Goal: Task Accomplishment & Management: Complete application form

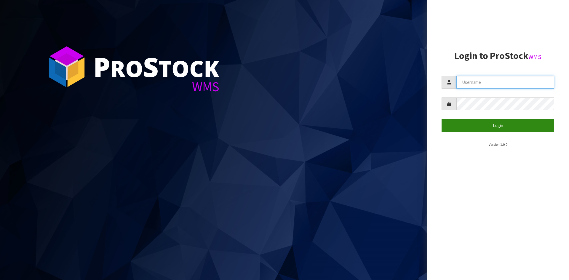
type input "YOURREFORMER"
click at [539, 125] on button "Login" at bounding box center [497, 125] width 113 height 13
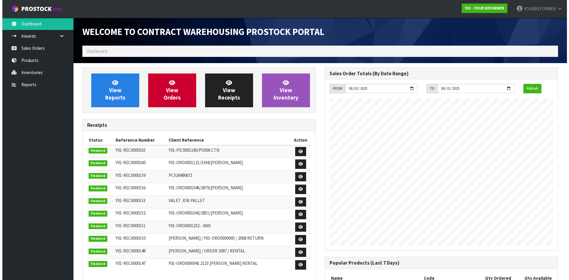
scroll to position [329, 242]
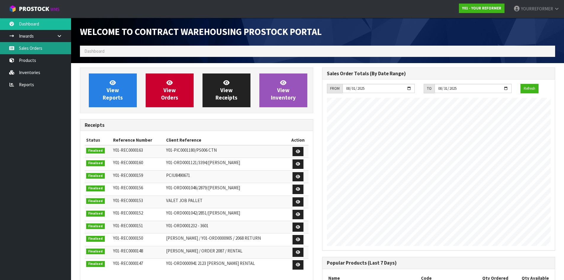
click at [29, 46] on link "Sales Orders" at bounding box center [35, 48] width 71 height 12
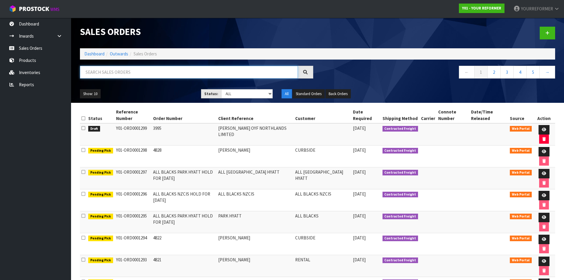
click at [108, 67] on input "text" at bounding box center [189, 72] width 218 height 13
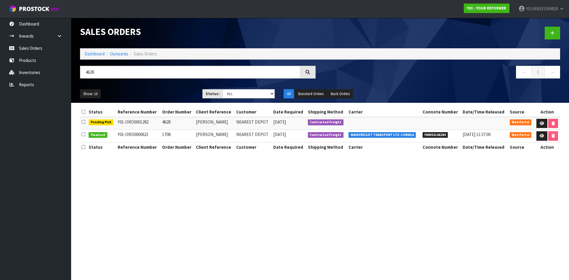
drag, startPoint x: 120, startPoint y: 79, endPoint x: 112, endPoint y: 75, distance: 8.1
click at [118, 78] on div "4628" at bounding box center [198, 74] width 244 height 17
drag, startPoint x: 99, startPoint y: 71, endPoint x: 77, endPoint y: 74, distance: 22.8
click at [77, 74] on div "4628" at bounding box center [198, 74] width 244 height 17
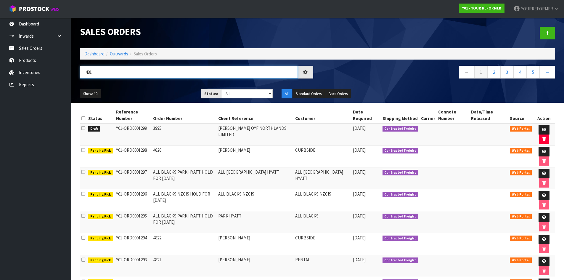
type input "4819"
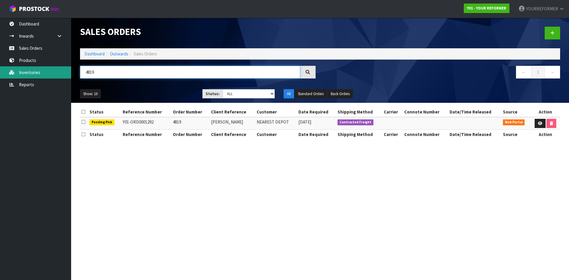
drag, startPoint x: 115, startPoint y: 75, endPoint x: 52, endPoint y: 72, distance: 63.2
click at [52, 71] on body "Toggle navigation ProStock WMS Y01 - YOUR REFORMER YOURREFORMER Logout Dashboar…" at bounding box center [284, 140] width 569 height 280
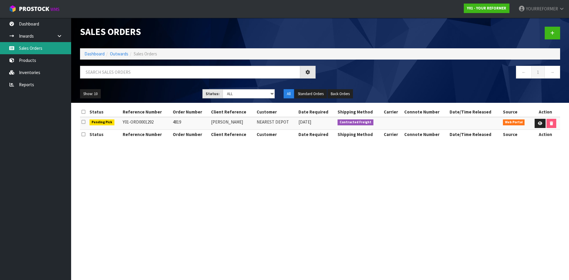
click at [39, 43] on link "Sales Orders" at bounding box center [35, 48] width 71 height 12
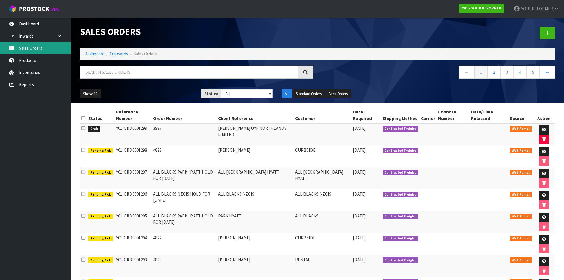
click at [49, 53] on link "Sales Orders" at bounding box center [35, 48] width 71 height 12
click at [551, 35] on link at bounding box center [547, 33] width 15 height 13
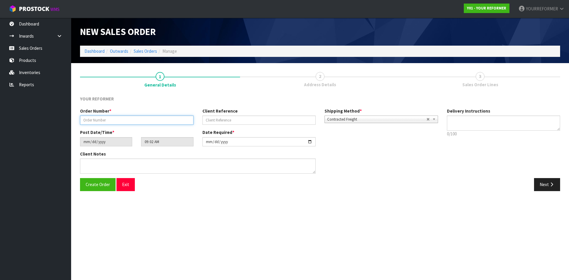
drag, startPoint x: 155, startPoint y: 120, endPoint x: 146, endPoint y: 124, distance: 10.0
click at [154, 121] on input "text" at bounding box center [136, 120] width 113 height 9
click at [106, 120] on input "text" at bounding box center [136, 120] width 113 height 9
click at [161, 125] on div "Order Number * Client Reference Shipping Method * Pickup Contracted Freight Con…" at bounding box center [259, 118] width 367 height 21
drag, startPoint x: 162, startPoint y: 119, endPoint x: 190, endPoint y: 120, distance: 28.2
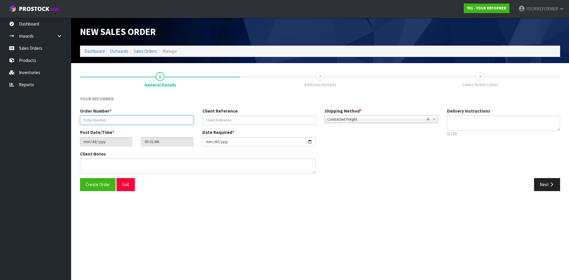
click at [162, 119] on input "text" at bounding box center [136, 120] width 113 height 9
paste input "4829"
type input "4829"
drag, startPoint x: 264, startPoint y: 122, endPoint x: 251, endPoint y: 123, distance: 12.5
click at [264, 122] on input "text" at bounding box center [258, 120] width 113 height 9
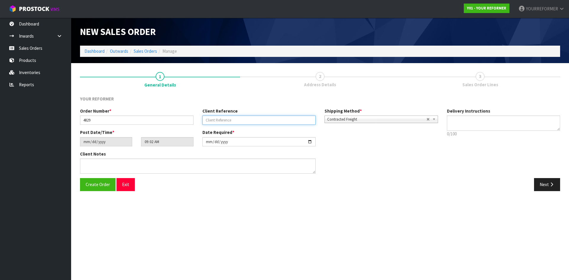
drag, startPoint x: 223, startPoint y: 120, endPoint x: 278, endPoint y: 121, distance: 54.5
click at [223, 120] on input "text" at bounding box center [258, 120] width 113 height 9
paste input "S [PERSON_NAME]- PSYCOLOGIST"
type input "S [PERSON_NAME]- PSYCOLOGIST"
click at [493, 126] on textarea at bounding box center [503, 123] width 113 height 15
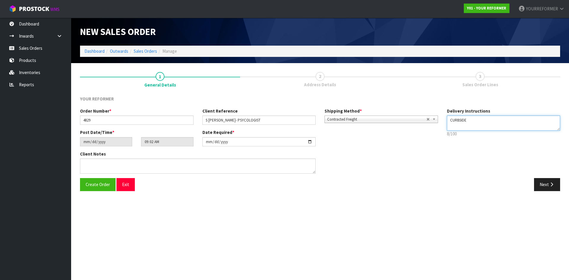
click at [463, 126] on textarea at bounding box center [503, 123] width 113 height 15
paste textarea "[PHONE_NUMBER]"
click at [457, 125] on textarea at bounding box center [503, 123] width 113 height 15
click at [459, 121] on textarea at bounding box center [503, 123] width 113 height 15
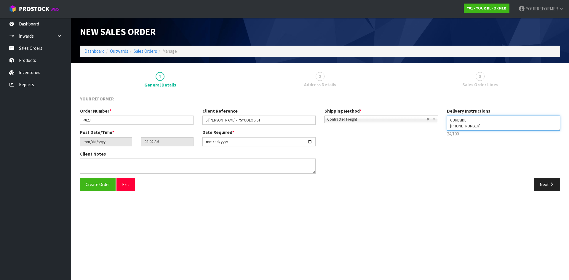
scroll to position [0, 0]
type textarea "CURBSIDE [PHONE_NUMBER]"
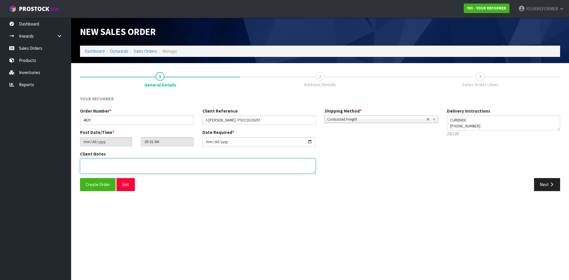
drag, startPoint x: 128, startPoint y: 166, endPoint x: 156, endPoint y: 172, distance: 28.9
click at [128, 167] on textarea at bounding box center [198, 165] width 236 height 15
paste textarea "[PERSON_NAME] [PERSON_NAME] CLINICAL [MEDICAL_DATA] [STREET_ADDRESS] [PHONE_NUM…"
type textarea "[PERSON_NAME] [PERSON_NAME] CLINICAL [MEDICAL_DATA] [STREET_ADDRESS] [PHONE_NUM…"
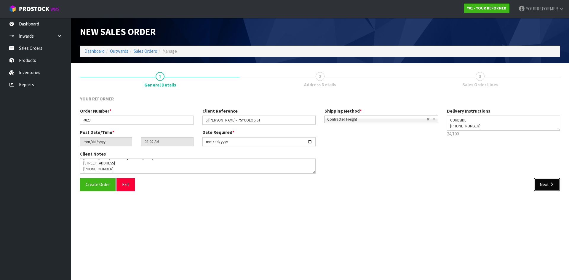
click at [540, 187] on button "Next" at bounding box center [547, 184] width 26 height 13
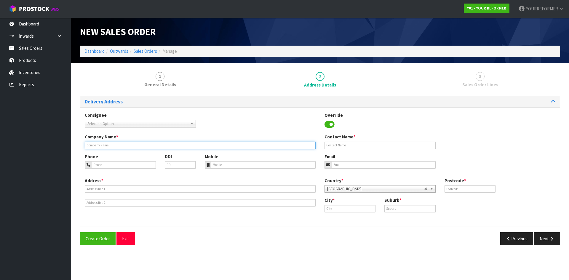
drag, startPoint x: 108, startPoint y: 146, endPoint x: 118, endPoint y: 149, distance: 10.1
click at [108, 146] on input "text" at bounding box center [200, 145] width 231 height 7
type input "CURBSIDE"
click at [238, 169] on div "Phone DDI Mobile Email" at bounding box center [319, 165] width 479 height 24
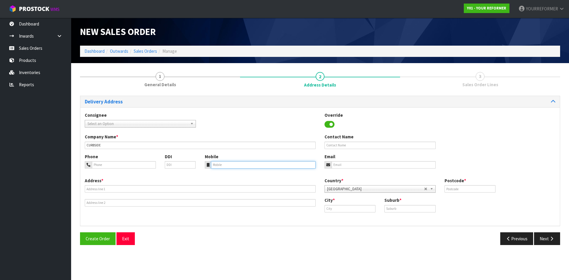
click at [230, 166] on input "tel" at bounding box center [263, 164] width 105 height 7
paste input "[PHONE_NUMBER]"
type input "[PHONE_NUMBER]"
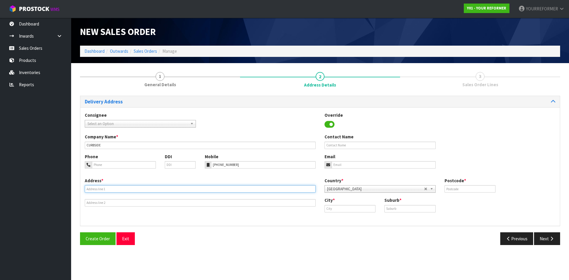
click at [140, 192] on input "text" at bounding box center [200, 188] width 231 height 7
drag, startPoint x: 99, startPoint y: 188, endPoint x: 94, endPoint y: 206, distance: 18.6
click at [99, 188] on input "text" at bounding box center [200, 188] width 231 height 7
paste input "[PERSON_NAME] CLINICAL [MEDICAL_DATA] [STREET_ADDRESS]"
type input "[PERSON_NAME] CLINICAL [MEDICAL_DATA] [STREET_ADDRESS]"
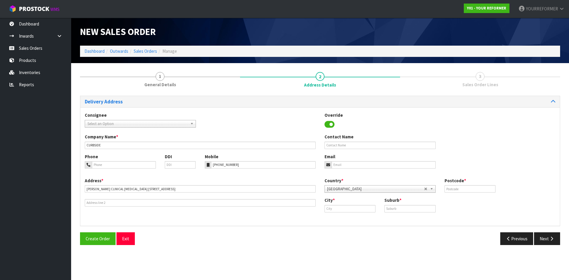
click at [94, 208] on div "Address * [PERSON_NAME] CLINICAL [MEDICAL_DATA] [STREET_ADDRESS] Country * [GEO…" at bounding box center [319, 199] width 479 height 44
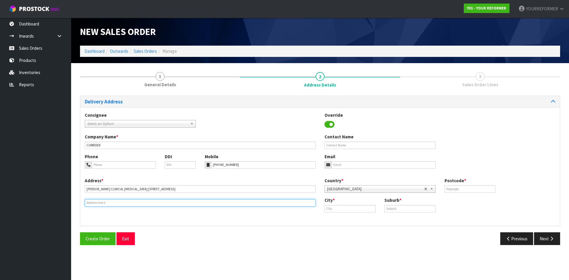
click at [89, 204] on input "text" at bounding box center [200, 202] width 231 height 7
click at [150, 201] on input "text" at bounding box center [200, 202] width 231 height 7
paste input "[GEOGRAPHIC_DATA] 0632 [GEOGRAPHIC_DATA]"
type input "[GEOGRAPHIC_DATA] 0632 [GEOGRAPHIC_DATA]"
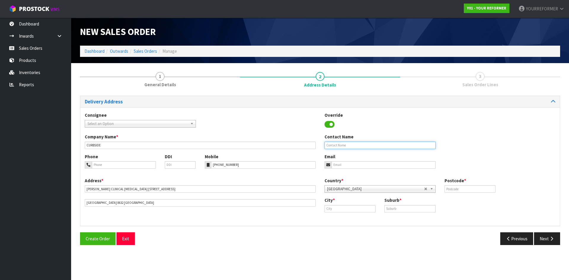
drag, startPoint x: 353, startPoint y: 142, endPoint x: 344, endPoint y: 159, distance: 19.5
click at [353, 142] on input "text" at bounding box center [379, 145] width 111 height 7
paste input "[PERSON_NAME]"
type input "[PERSON_NAME]"
drag, startPoint x: 338, startPoint y: 162, endPoint x: 330, endPoint y: 167, distance: 9.0
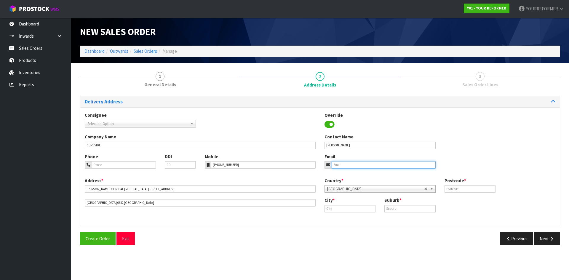
click at [338, 162] on input "email" at bounding box center [384, 164] width 104 height 7
click at [348, 166] on input "email" at bounding box center [384, 164] width 104 height 7
paste input "[EMAIL_ADDRESS][DOMAIN_NAME]"
type input "[EMAIL_ADDRESS][DOMAIN_NAME]"
drag, startPoint x: 459, startPoint y: 189, endPoint x: 366, endPoint y: 180, distance: 92.9
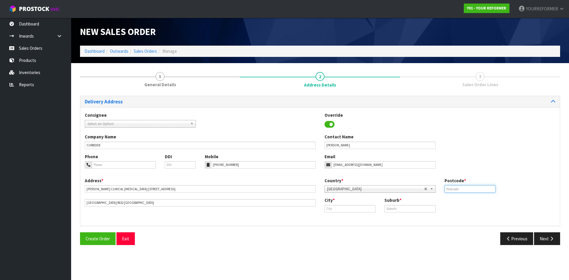
click at [459, 189] on input "text" at bounding box center [469, 188] width 51 height 7
click at [454, 186] on input "text" at bounding box center [469, 188] width 51 height 7
paste input "0632"
type input "0632"
click at [408, 207] on input "text" at bounding box center [409, 208] width 51 height 7
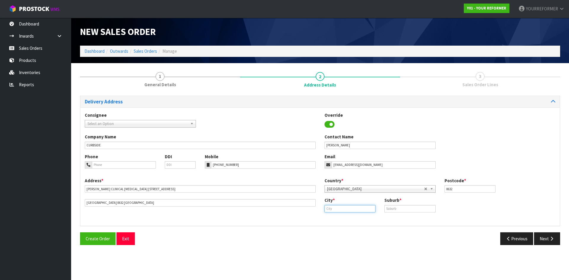
drag, startPoint x: 332, startPoint y: 208, endPoint x: 345, endPoint y: 208, distance: 12.8
click at [332, 208] on input "text" at bounding box center [349, 208] width 51 height 7
paste input "[GEOGRAPHIC_DATA]"
type input "[GEOGRAPHIC_DATA]"
click at [340, 222] on link "[GEOGRAPHIC_DATA]" at bounding box center [352, 219] width 55 height 8
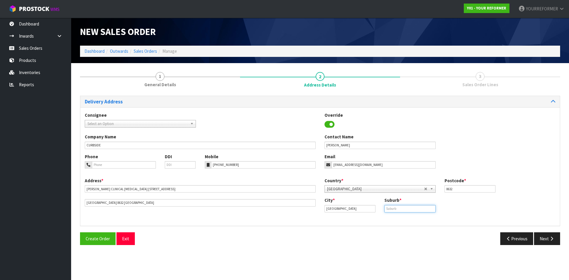
click at [415, 209] on input "text" at bounding box center [409, 208] width 51 height 7
paste input "NORTHCROSS"
type input "NORTHCROSS"
click at [540, 236] on button "Next" at bounding box center [547, 238] width 26 height 13
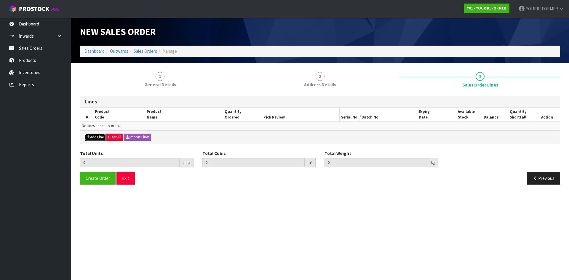
click at [98, 136] on button "Add Line" at bounding box center [95, 137] width 21 height 7
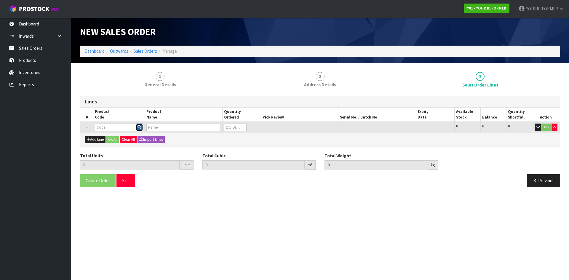
click at [141, 127] on icon "button" at bounding box center [139, 127] width 4 height 4
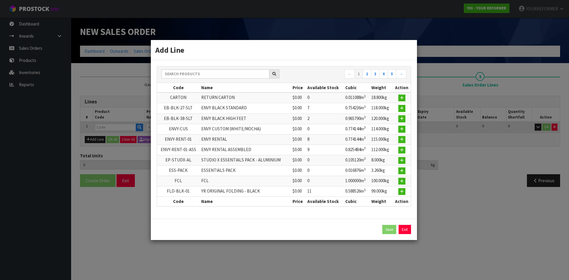
click at [185, 84] on th "Code" at bounding box center [178, 87] width 43 height 9
click at [190, 71] on input "text" at bounding box center [215, 73] width 108 height 9
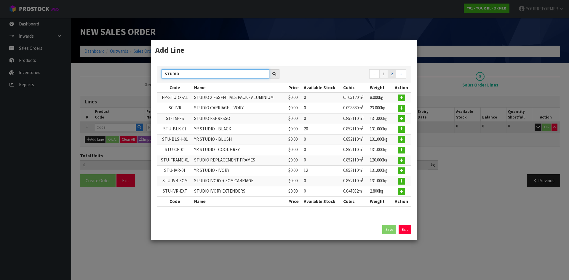
type input "STUDIO"
click at [390, 73] on link "2" at bounding box center [391, 73] width 9 height 9
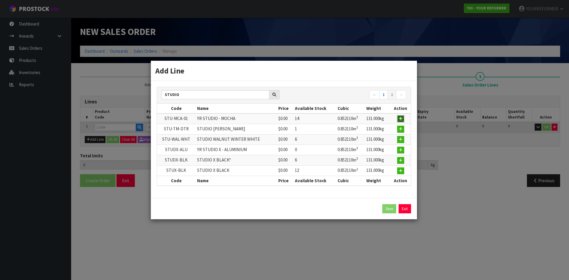
click at [397, 118] on button "button" at bounding box center [400, 118] width 7 height 7
type input "0.000000"
type input "0.000"
type input "STU-MCA-01"
type input "YR STUDIO - MOCHA"
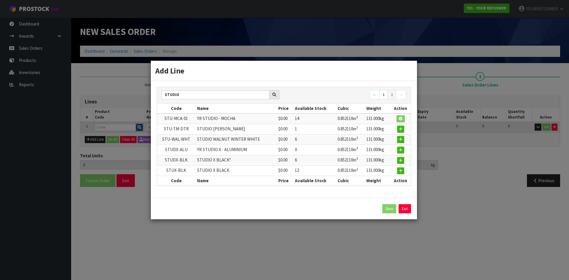
type input "0"
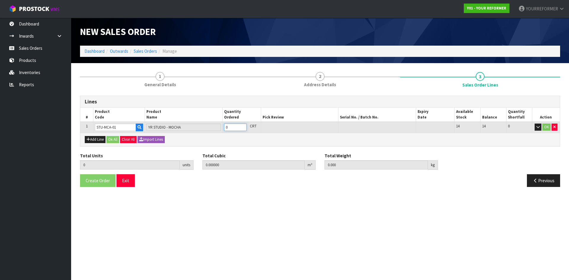
type input "1"
type input "0.85211"
type input "131"
drag, startPoint x: 242, startPoint y: 126, endPoint x: 145, endPoint y: 140, distance: 98.2
type input "1"
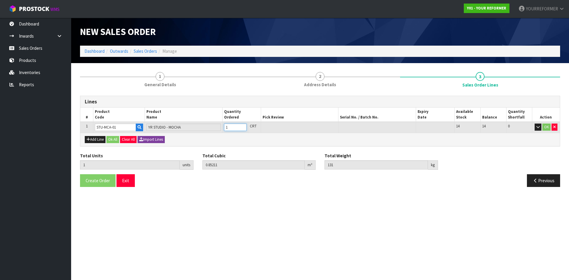
click at [242, 126] on input "1" at bounding box center [235, 127] width 23 height 7
click at [91, 139] on button "Add Line" at bounding box center [95, 139] width 21 height 7
type input "0"
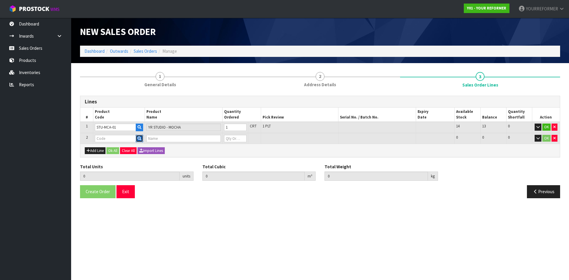
click at [140, 138] on icon "button" at bounding box center [139, 139] width 4 height 4
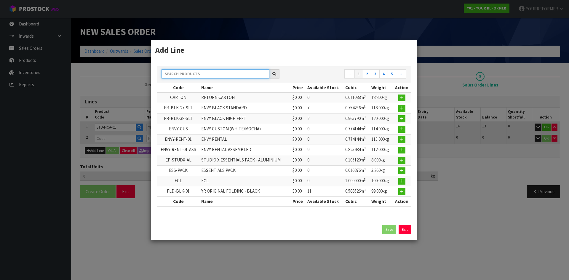
click at [211, 71] on input "text" at bounding box center [215, 73] width 108 height 9
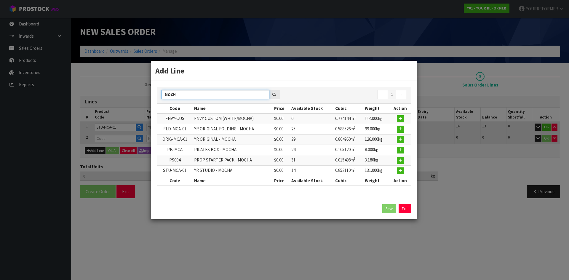
type input "MOCH"
click at [397, 161] on td at bounding box center [400, 160] width 21 height 10
click at [401, 160] on icon "button" at bounding box center [400, 160] width 4 height 4
type input "1"
type input "0.85211"
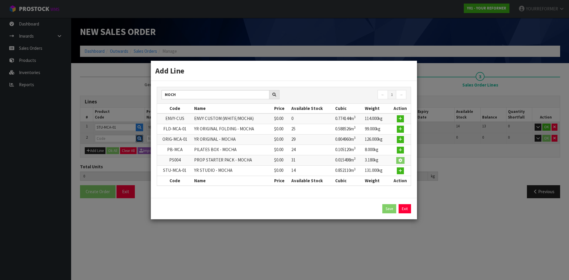
type input "131"
type input "PS004"
type input "PROP STARTER PACK - MOCHA"
type input "0"
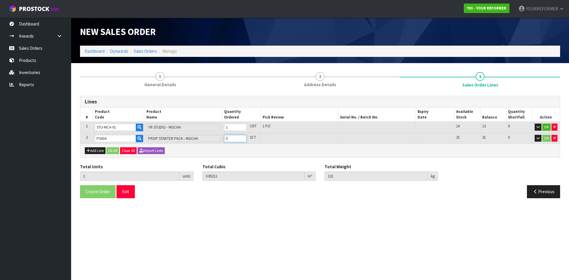
type input "2"
type input "0.867608"
type input "134.18"
drag, startPoint x: 242, startPoint y: 137, endPoint x: 158, endPoint y: 156, distance: 86.2
type input "1"
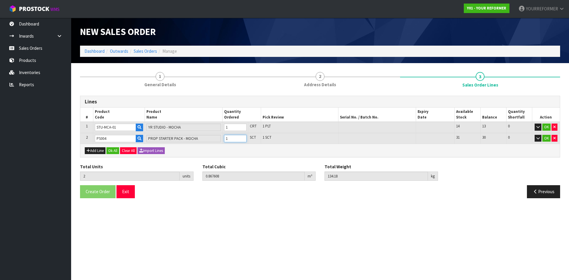
click at [242, 137] on input "1" at bounding box center [235, 138] width 23 height 7
click at [121, 148] on button "Clear All" at bounding box center [128, 150] width 17 height 7
click at [96, 151] on button "Add Line" at bounding box center [95, 150] width 21 height 7
type input "0"
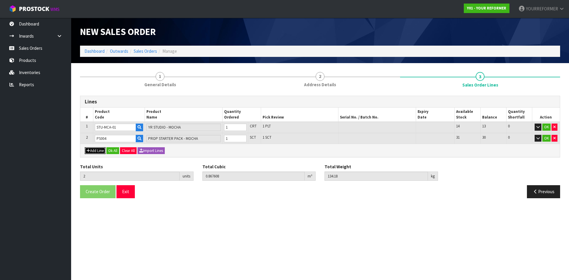
type input "0"
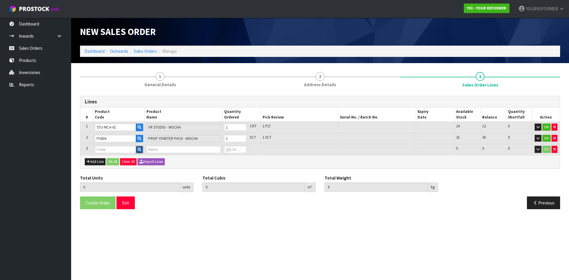
click at [136, 151] on button "button" at bounding box center [139, 150] width 7 height 8
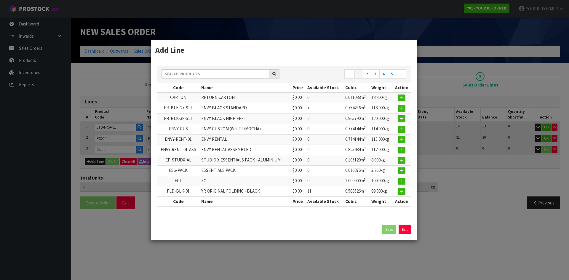
click at [410, 230] on link "Exit" at bounding box center [404, 229] width 12 height 9
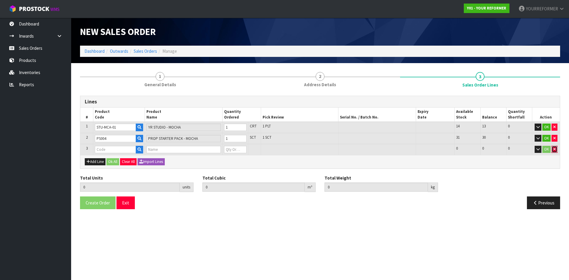
click at [556, 151] on button "button" at bounding box center [554, 149] width 6 height 7
type input "2"
type input "0.867608"
type input "134.18"
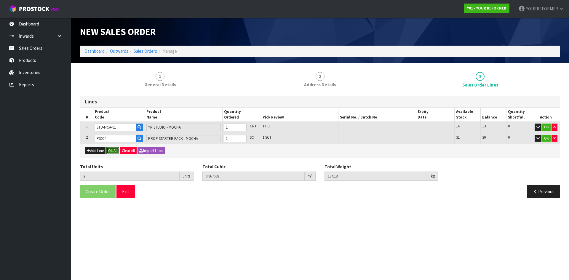
drag, startPoint x: 114, startPoint y: 150, endPoint x: 120, endPoint y: 156, distance: 8.4
click at [114, 150] on button "Ok All" at bounding box center [112, 150] width 13 height 7
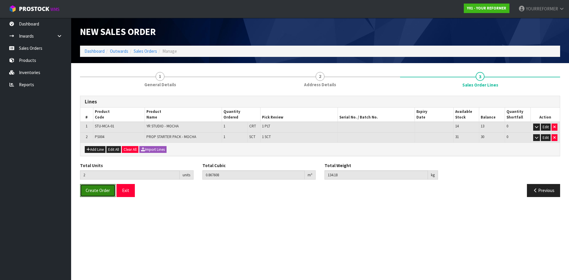
click at [98, 190] on span "Create Order" at bounding box center [98, 191] width 24 height 6
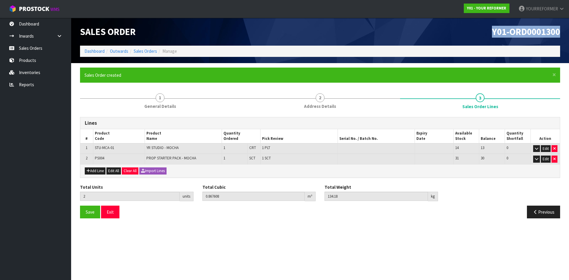
drag, startPoint x: 468, startPoint y: 35, endPoint x: 363, endPoint y: 48, distance: 106.3
click at [461, 36] on header "Sales Order Y01-ORD0001300 Dashboard Outwards Sales Orders Manage" at bounding box center [320, 40] width 498 height 45
copy span "Y01-ORD0001300"
drag, startPoint x: 30, startPoint y: 45, endPoint x: 14, endPoint y: 54, distance: 18.8
click at [30, 45] on link "Sales Orders" at bounding box center [35, 48] width 71 height 12
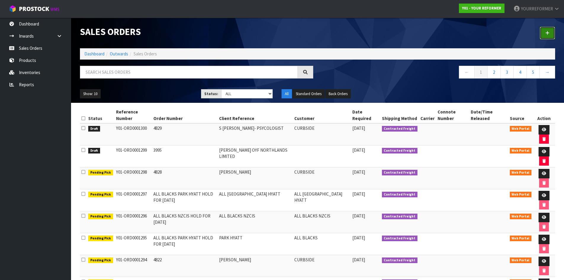
click at [545, 32] on link at bounding box center [547, 33] width 15 height 13
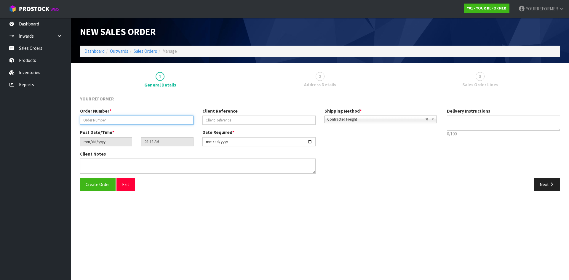
drag, startPoint x: 116, startPoint y: 121, endPoint x: 208, endPoint y: 126, distance: 91.7
click at [117, 121] on input "text" at bounding box center [136, 120] width 113 height 9
paste input "4830"
type input "4830"
drag, startPoint x: 242, startPoint y: 121, endPoint x: 67, endPoint y: 138, distance: 176.5
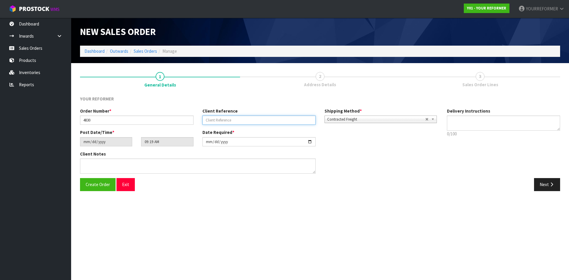
click at [243, 121] on input "text" at bounding box center [258, 120] width 113 height 9
click at [230, 121] on input "text" at bounding box center [258, 120] width 113 height 9
paste input "[PERSON_NAME]"
type input "[PERSON_NAME]"
click at [486, 120] on textarea at bounding box center [503, 123] width 113 height 15
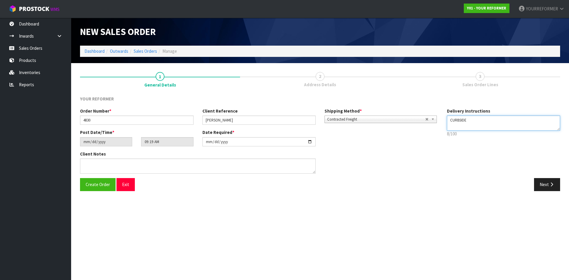
drag, startPoint x: 454, startPoint y: 126, endPoint x: 461, endPoint y: 127, distance: 6.4
click at [454, 126] on textarea at bounding box center [503, 123] width 113 height 15
paste textarea "[PHONE_NUMBER]"
type textarea "CURBSIDE [PHONE_NUMBER]"
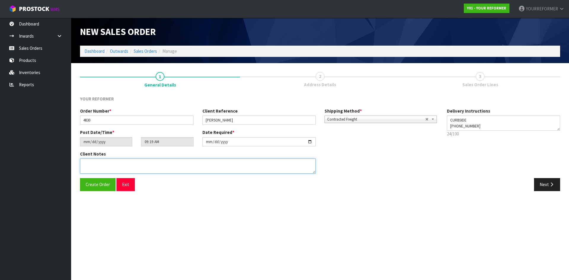
drag, startPoint x: 176, startPoint y: 164, endPoint x: 128, endPoint y: 171, distance: 48.5
click at [176, 164] on textarea at bounding box center [198, 165] width 236 height 15
paste textarea "[PERSON_NAME] [STREET_ADDRESS] [PHONE_NUMBER]"
type textarea "[PERSON_NAME] [STREET_ADDRESS] [PHONE_NUMBER]"
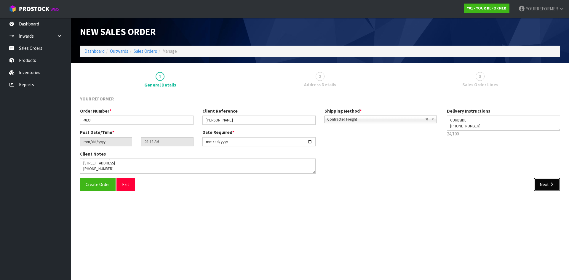
click at [556, 184] on button "Next" at bounding box center [547, 184] width 26 height 13
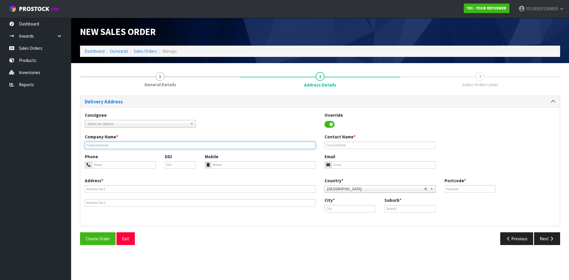
drag, startPoint x: 105, startPoint y: 148, endPoint x: 111, endPoint y: 150, distance: 6.2
click at [105, 148] on input "text" at bounding box center [200, 145] width 231 height 7
type input "CURBSIDE"
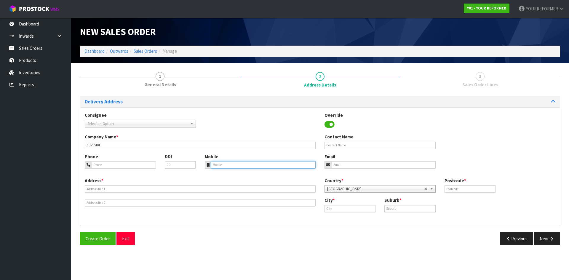
click at [229, 168] on input "tel" at bounding box center [263, 164] width 105 height 7
click at [240, 164] on input "tel" at bounding box center [263, 164] width 105 height 7
paste input "[PHONE_NUMBER]"
type input "[PHONE_NUMBER]"
click at [105, 193] on div "Address *" at bounding box center [200, 191] width 240 height 29
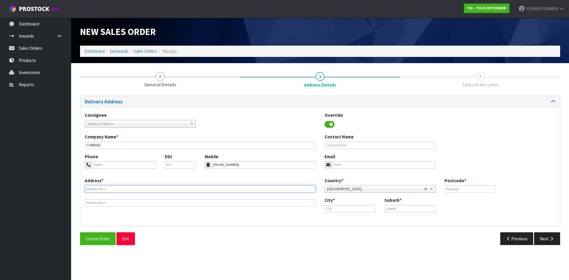
drag, startPoint x: 125, startPoint y: 188, endPoint x: 97, endPoint y: 206, distance: 33.0
click at [125, 188] on input "text" at bounding box center [200, 188] width 231 height 7
paste input "[GEOGRAPHIC_DATA] AUK"
type input "[GEOGRAPHIC_DATA] AUK"
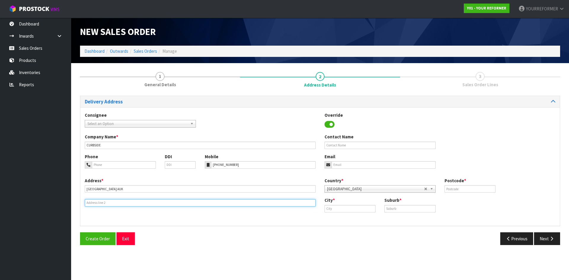
drag, startPoint x: 96, startPoint y: 202, endPoint x: 64, endPoint y: 200, distance: 32.1
click at [95, 203] on input "text" at bounding box center [200, 202] width 231 height 7
drag, startPoint x: 126, startPoint y: 204, endPoint x: 135, endPoint y: 202, distance: 9.6
click at [126, 204] on input "text" at bounding box center [200, 202] width 231 height 7
paste input "[GEOGRAPHIC_DATA] 0632 [GEOGRAPHIC_DATA]"
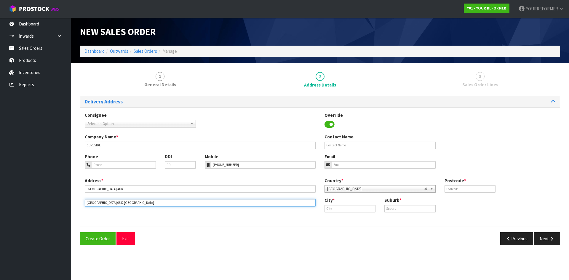
type input "[GEOGRAPHIC_DATA] 0632 [GEOGRAPHIC_DATA]"
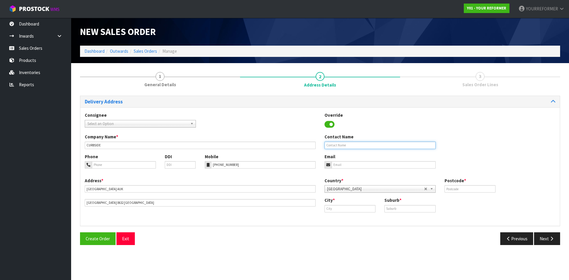
drag, startPoint x: 348, startPoint y: 143, endPoint x: 72, endPoint y: 145, distance: 275.8
click at [345, 143] on input "text" at bounding box center [379, 145] width 111 height 7
click at [334, 144] on input "text" at bounding box center [379, 145] width 111 height 7
paste input "[PERSON_NAME]"
type input "[PERSON_NAME]"
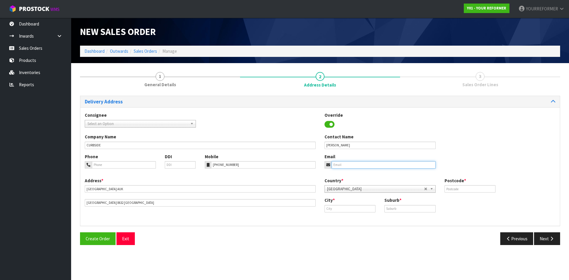
drag, startPoint x: 341, startPoint y: 166, endPoint x: 324, endPoint y: 162, distance: 17.5
click at [340, 165] on input "email" at bounding box center [384, 164] width 104 height 7
click at [348, 164] on input "email" at bounding box center [384, 164] width 104 height 7
paste input "[EMAIL_ADDRESS][DOMAIN_NAME]"
type input "[EMAIL_ADDRESS][DOMAIN_NAME]"
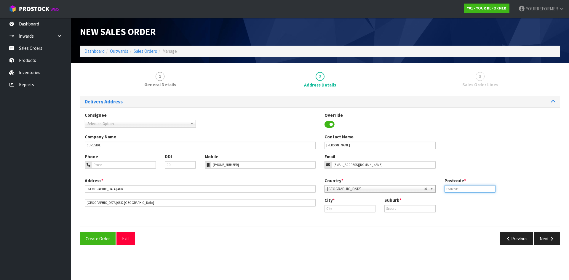
click at [455, 190] on input "text" at bounding box center [469, 188] width 51 height 7
drag, startPoint x: 455, startPoint y: 189, endPoint x: 425, endPoint y: 195, distance: 30.5
click at [437, 191] on div "Country * [GEOGRAPHIC_DATA] [GEOGRAPHIC_DATA] [GEOGRAPHIC_DATA] [GEOGRAPHIC_DAT…" at bounding box center [440, 187] width 240 height 20
paste input "632"
type input "0632"
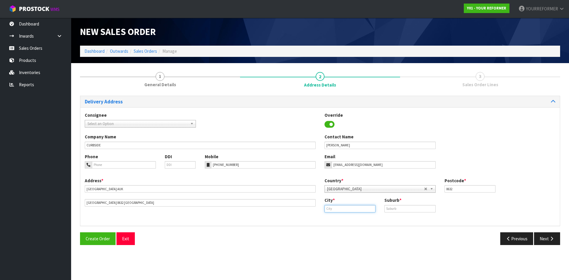
drag, startPoint x: 352, startPoint y: 206, endPoint x: 375, endPoint y: 211, distance: 24.0
click at [352, 206] on input "text" at bounding box center [349, 208] width 51 height 7
paste input "[GEOGRAPHIC_DATA]"
type input "[GEOGRAPHIC_DATA]"
drag, startPoint x: 341, startPoint y: 215, endPoint x: 359, endPoint y: 216, distance: 18.7
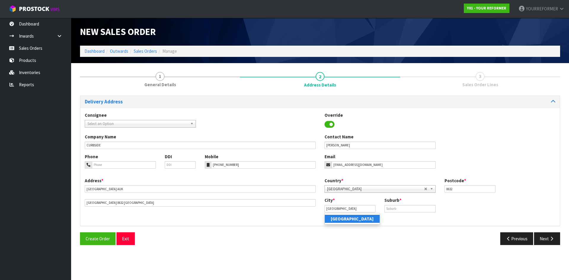
click at [341, 215] on link "[GEOGRAPHIC_DATA]" at bounding box center [352, 219] width 55 height 8
drag, startPoint x: 416, startPoint y: 205, endPoint x: 472, endPoint y: 226, distance: 59.6
click at [416, 205] on input "text" at bounding box center [409, 208] width 51 height 7
paste input "[GEOGRAPHIC_DATA]"
type input "[GEOGRAPHIC_DATA]"
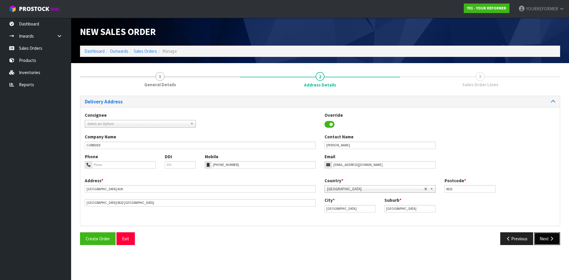
drag, startPoint x: 544, startPoint y: 240, endPoint x: 297, endPoint y: 189, distance: 252.2
click at [543, 239] on button "Next" at bounding box center [547, 238] width 26 height 13
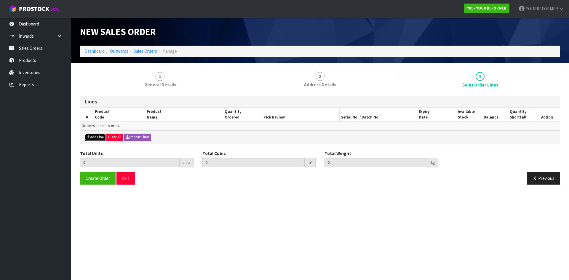
drag, startPoint x: 96, startPoint y: 136, endPoint x: 108, endPoint y: 132, distance: 12.0
click at [96, 136] on button "Add Line" at bounding box center [95, 137] width 21 height 7
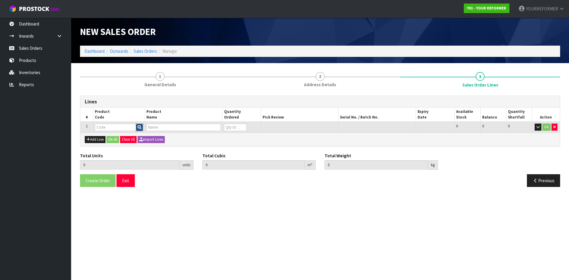
click at [142, 125] on button "button" at bounding box center [139, 128] width 7 height 8
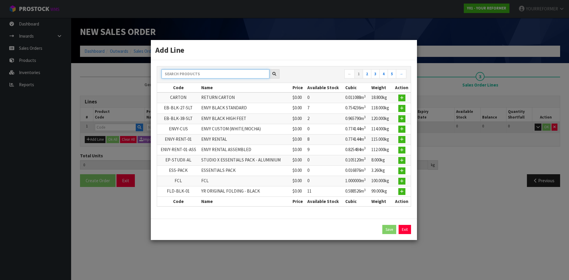
click at [185, 69] on input "text" at bounding box center [215, 73] width 108 height 9
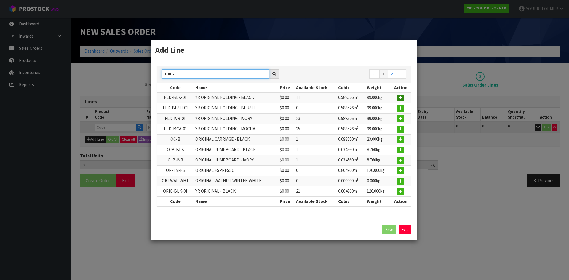
type input "ORIG"
drag, startPoint x: 401, startPoint y: 94, endPoint x: 370, endPoint y: 113, distance: 36.6
click at [401, 94] on td at bounding box center [401, 97] width 20 height 11
click at [400, 98] on icon "button" at bounding box center [401, 98] width 4 height 4
type input "0.000000"
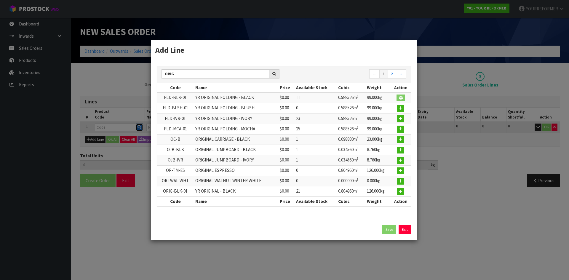
type input "0.000"
type input "FLD-BLK-01"
type input "YR ORIGINAL FOLDING - BLACK"
type input "0"
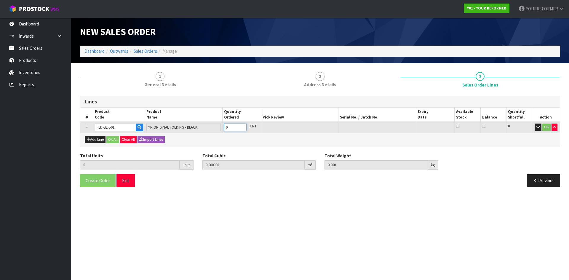
type input "1"
type input "0.588526"
type input "99"
type input "1"
click at [241, 126] on input "1" at bounding box center [235, 127] width 23 height 7
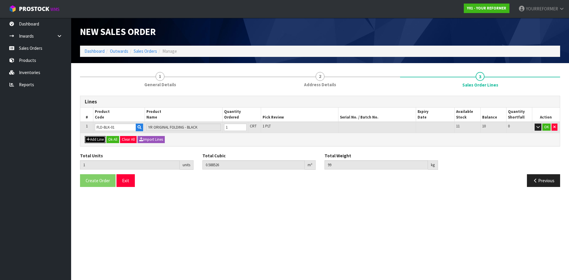
click at [93, 141] on button "Add Line" at bounding box center [95, 139] width 21 height 7
type input "0"
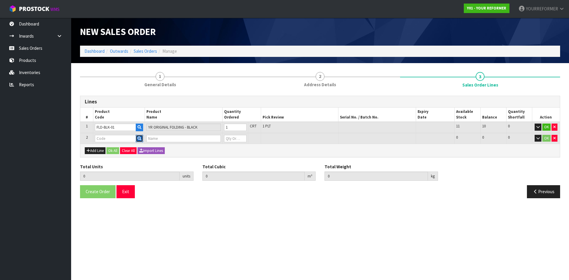
click at [140, 140] on icon "button" at bounding box center [139, 139] width 4 height 4
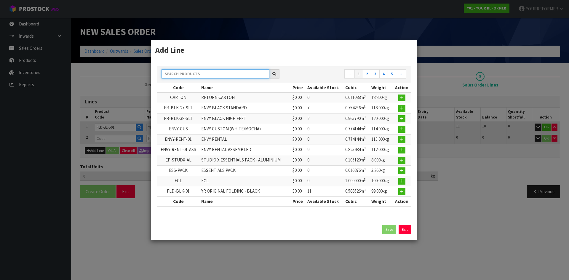
click at [222, 76] on input "text" at bounding box center [215, 73] width 108 height 9
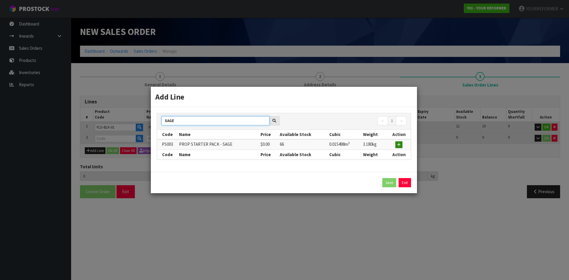
type input "SAGE"
click at [397, 143] on button "button" at bounding box center [398, 144] width 7 height 7
type input "1"
type input "0.588526"
type input "99"
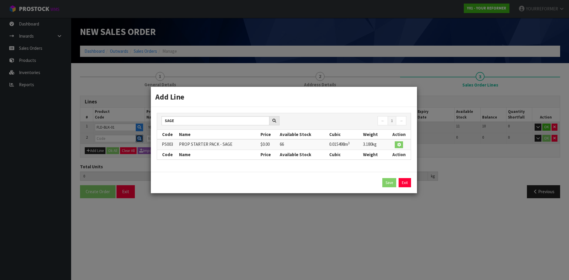
type input "PS003"
type input "PROP STARTER PACK - SAGE"
type input "0"
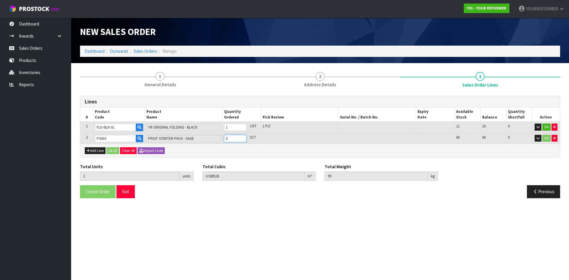
type input "2"
type input "0.604024"
type input "102.18"
type input "1"
click at [241, 137] on input "1" at bounding box center [235, 138] width 23 height 7
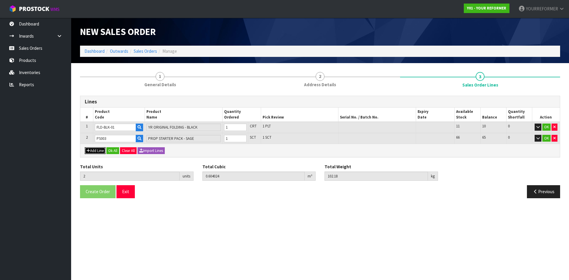
click at [97, 151] on button "Add Line" at bounding box center [95, 150] width 21 height 7
type input "0"
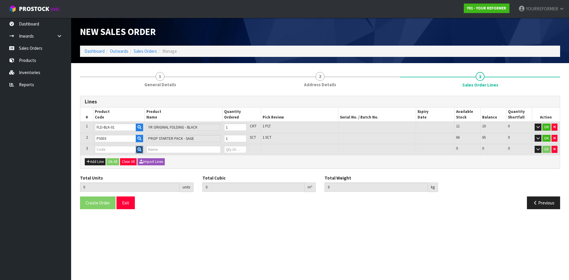
click at [139, 150] on icon "button" at bounding box center [139, 150] width 4 height 4
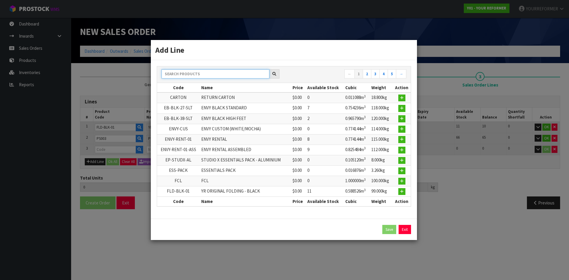
click at [203, 73] on input "text" at bounding box center [215, 73] width 108 height 9
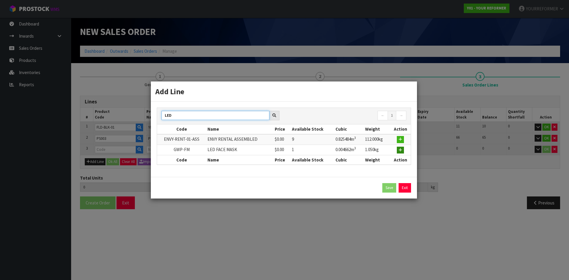
type input "LED"
click at [403, 150] on button "button" at bounding box center [400, 150] width 7 height 7
type input "2"
type input "0.604024"
type input "102.18"
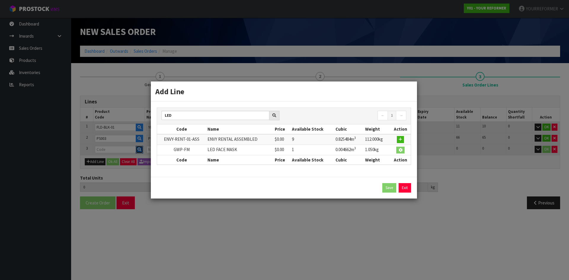
type input "GWP-FM"
type input "LED FACE MASK"
type input "0"
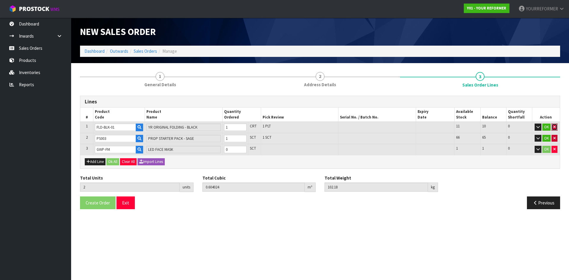
click at [555, 125] on button "button" at bounding box center [554, 127] width 6 height 7
type input "1"
type input "0.015498"
type input "3.18"
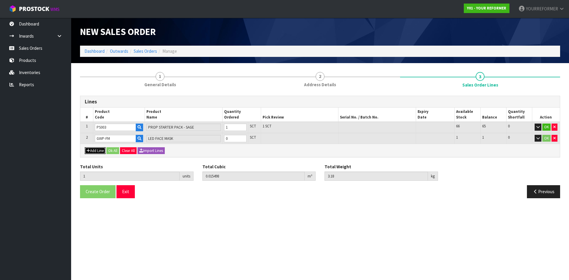
click at [96, 150] on button "Add Line" at bounding box center [95, 150] width 21 height 7
type input "0"
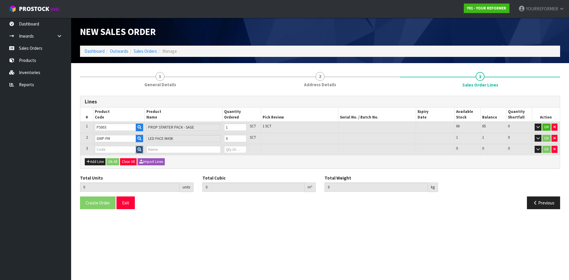
click at [139, 150] on icon "button" at bounding box center [139, 150] width 4 height 4
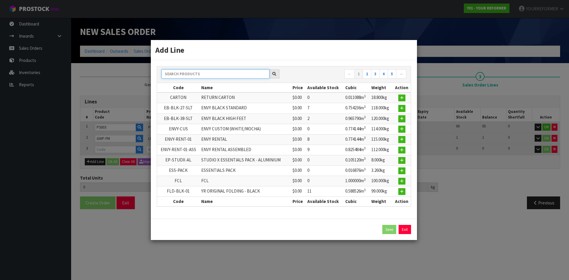
click at [186, 73] on input "text" at bounding box center [215, 73] width 108 height 9
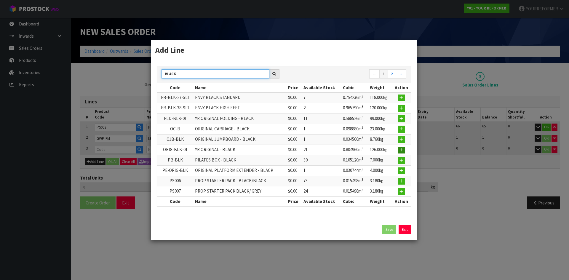
type input "BLACK"
click at [402, 149] on icon "button" at bounding box center [401, 150] width 4 height 4
type input "1"
type input "0.015498"
type input "3.18"
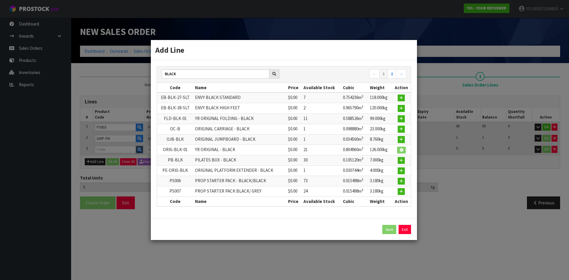
type input "ORIG-BLK-01"
type input "YR ORIGINAL - BLACK"
type input "0"
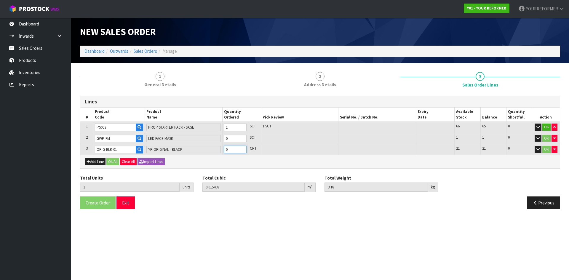
type input "2"
type input "0.820458"
type input "129.18"
type input "1"
click at [244, 149] on input "1" at bounding box center [235, 149] width 23 height 7
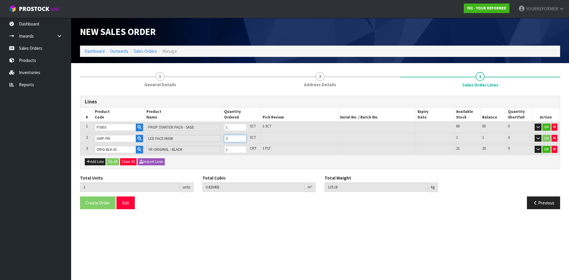
type input "3"
type input "0.82512"
type input "130.23"
type input "1"
click at [242, 137] on input "1" at bounding box center [235, 138] width 23 height 7
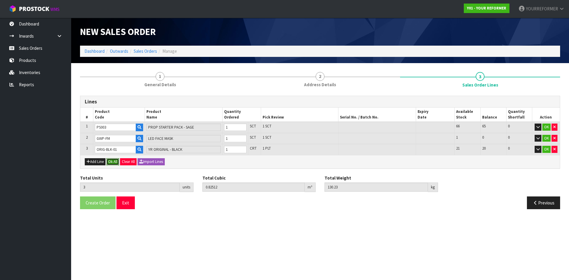
click at [118, 161] on button "Ok All" at bounding box center [112, 161] width 13 height 7
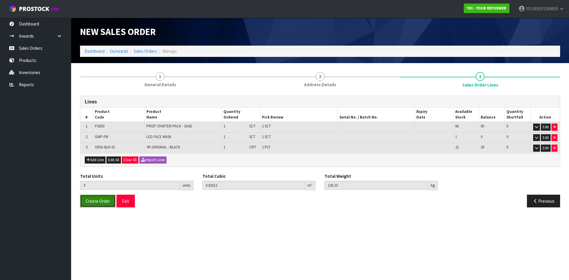
click at [104, 201] on span "Create Order" at bounding box center [98, 201] width 24 height 6
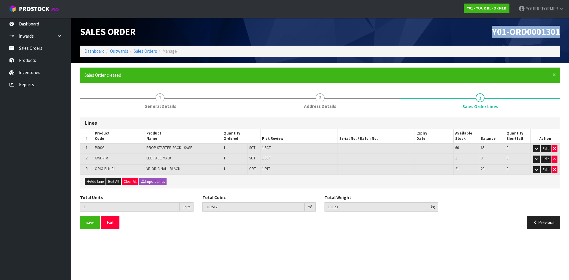
drag, startPoint x: 561, startPoint y: 35, endPoint x: 198, endPoint y: 67, distance: 364.0
click at [479, 32] on div "Y01-ORD0001301" at bounding box center [442, 32] width 244 height 28
copy span "Y01-ORD0001301"
click at [92, 182] on button "Add Line" at bounding box center [95, 181] width 21 height 7
type input "0"
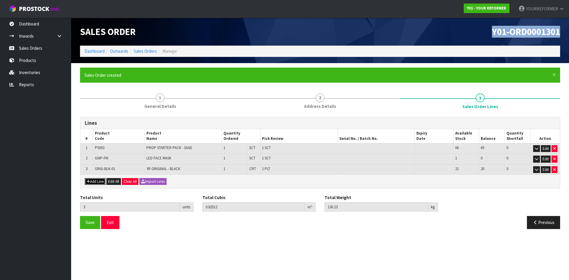
type input "0"
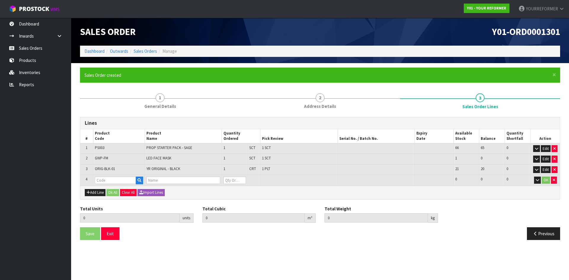
click at [144, 181] on td at bounding box center [119, 180] width 52 height 11
click at [142, 180] on button "button" at bounding box center [139, 181] width 7 height 8
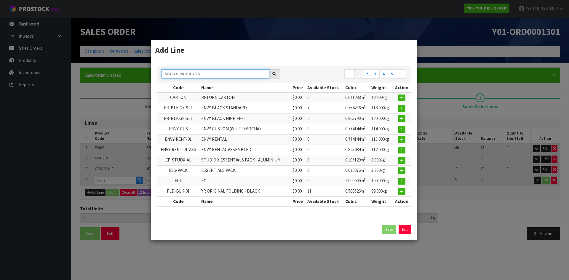
click at [198, 75] on input "text" at bounding box center [215, 73] width 108 height 9
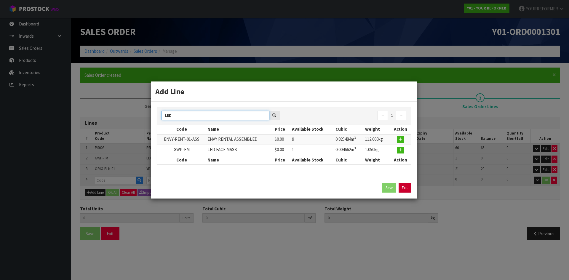
type input "LED"
click at [406, 184] on link "Exit" at bounding box center [404, 187] width 12 height 9
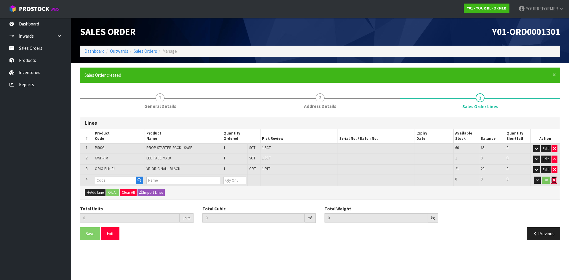
click at [554, 180] on icon "button" at bounding box center [554, 180] width 2 height 4
type input "3"
type input "0.82512"
type input "130.23"
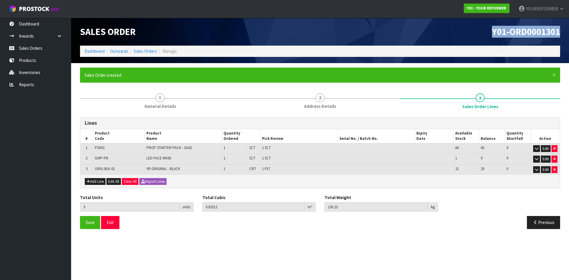
drag, startPoint x: 564, startPoint y: 31, endPoint x: 476, endPoint y: 30, distance: 88.3
click at [476, 30] on div "Y01-ORD0001301" at bounding box center [442, 32] width 244 height 28
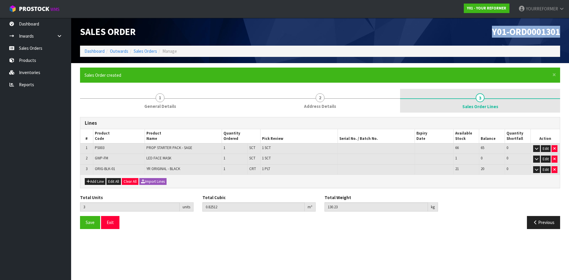
copy span "Y01-ORD0001301"
